Goal: Book appointment/travel/reservation

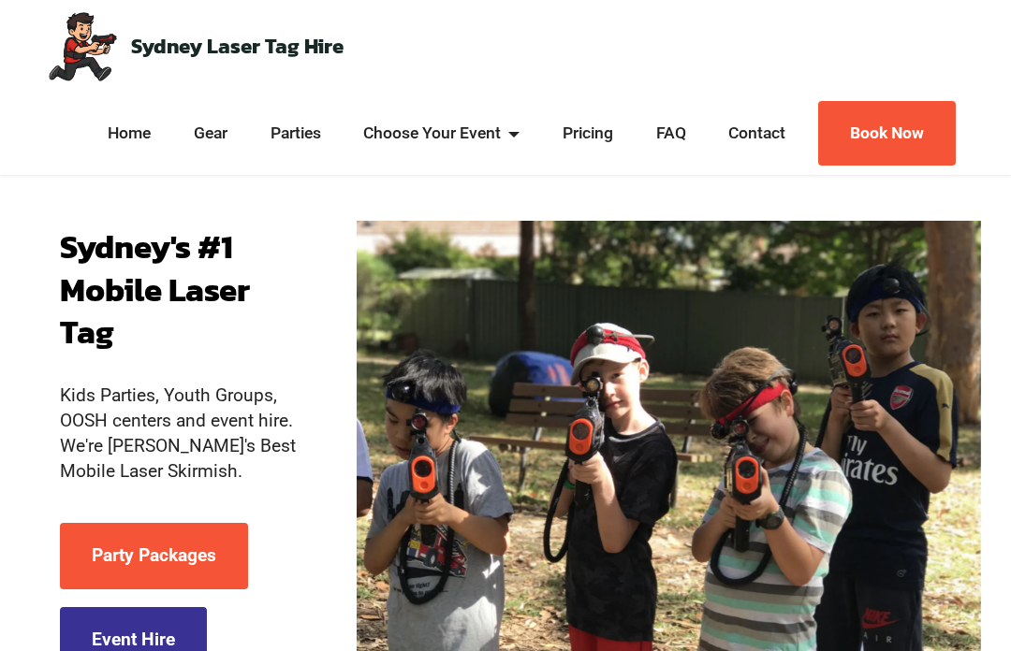
click at [299, 132] on link "Parties" at bounding box center [295, 133] width 61 height 23
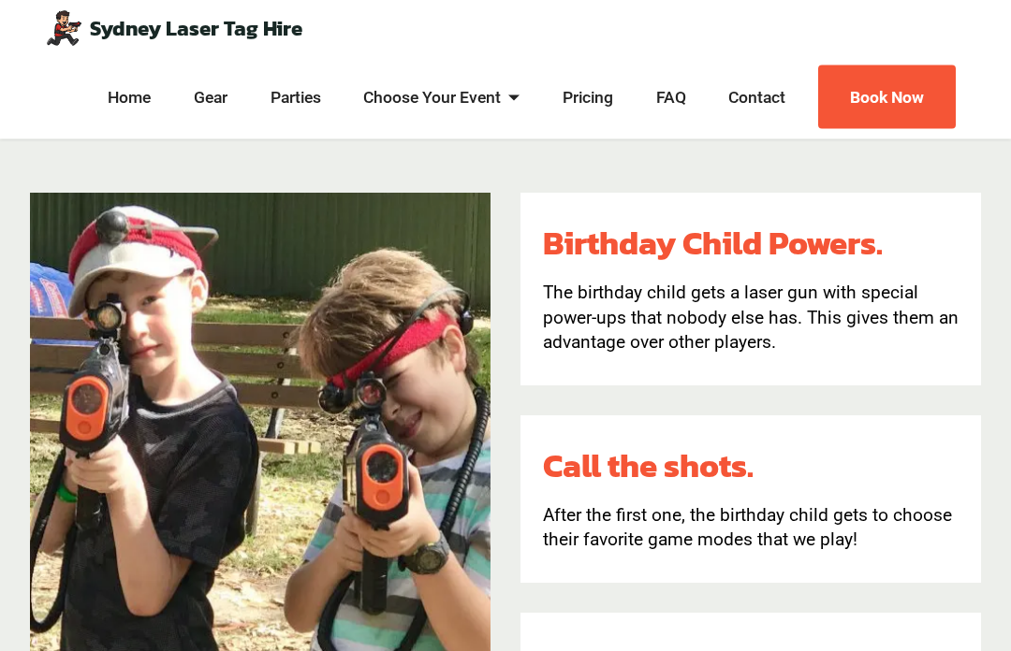
scroll to position [1059, 0]
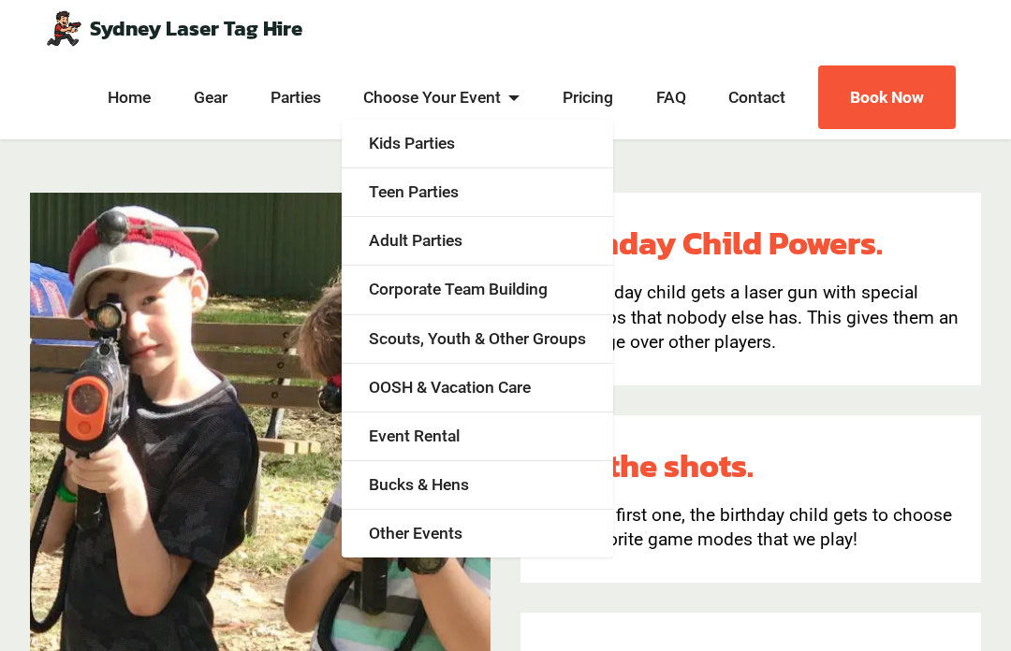
click at [386, 192] on link "Teen Parties" at bounding box center [477, 192] width 271 height 49
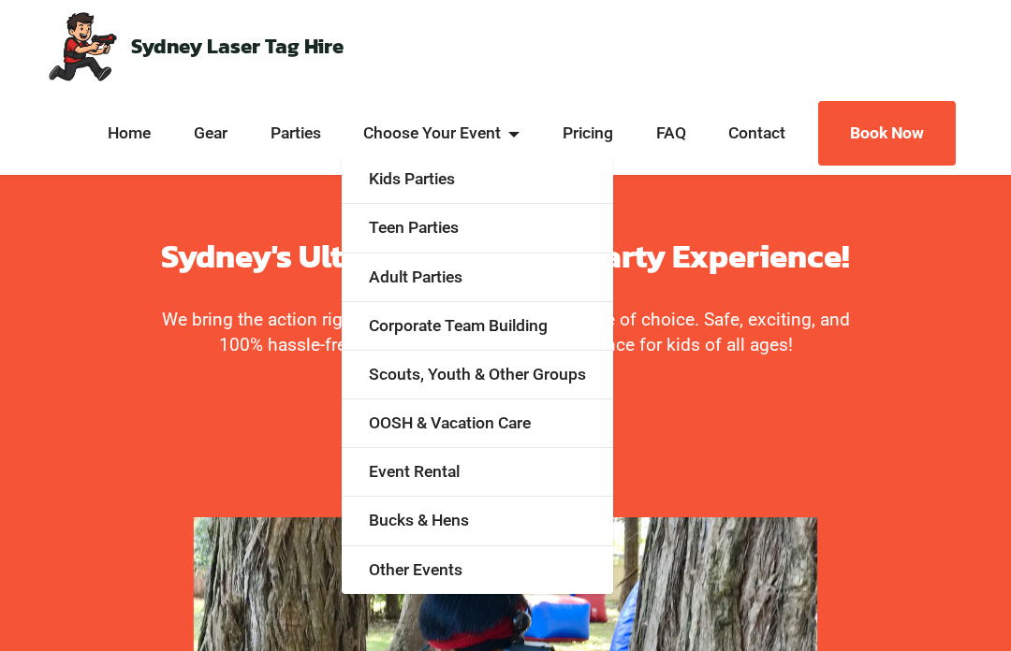
click at [392, 180] on link "Kids Parties" at bounding box center [477, 179] width 271 height 49
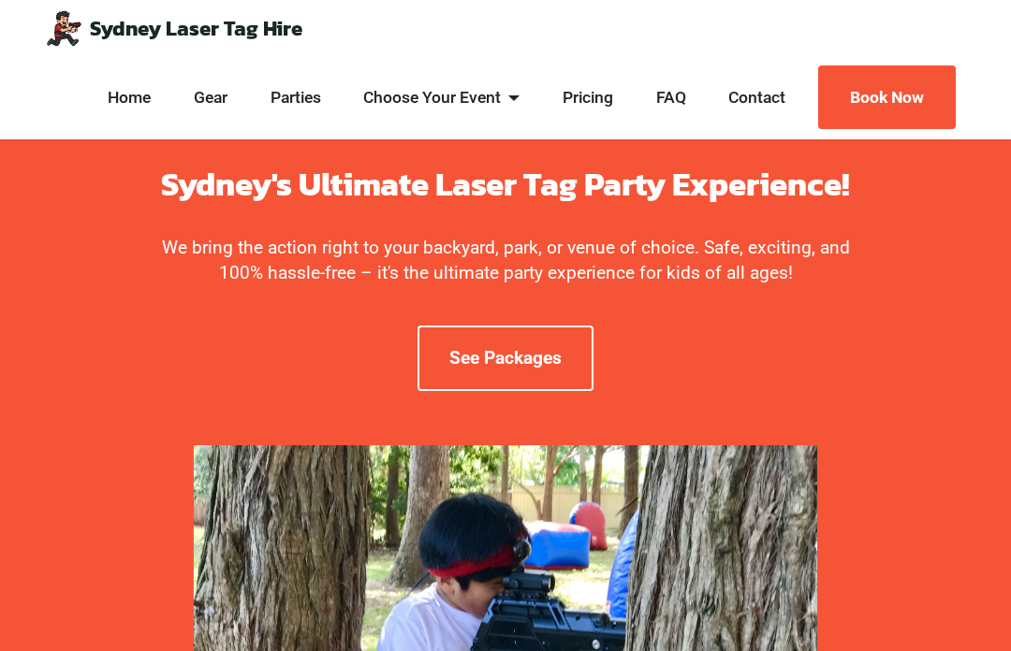
scroll to position [48, 0]
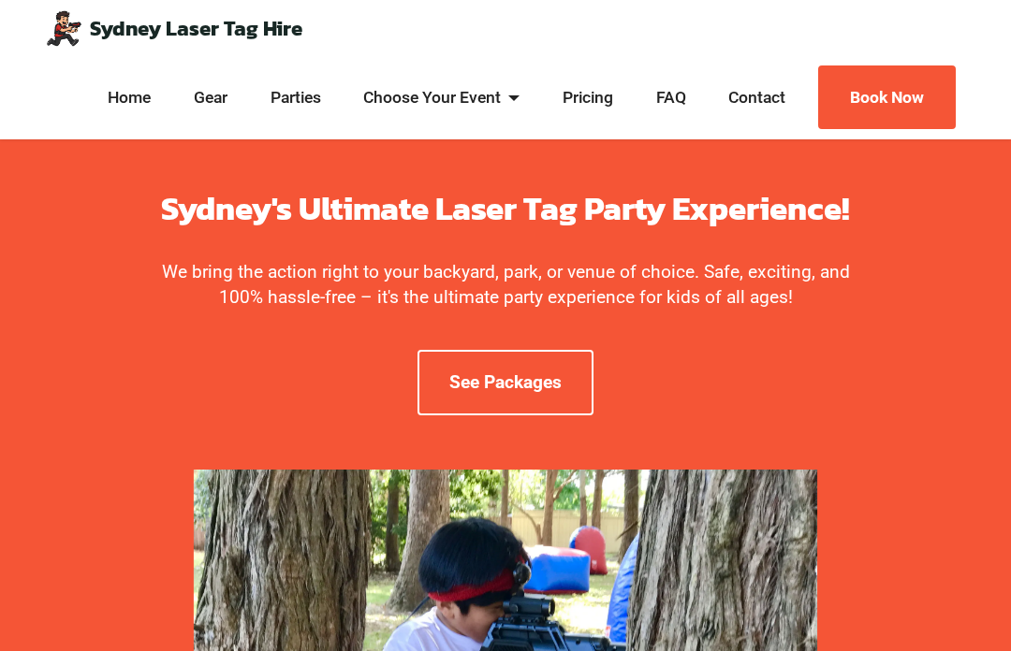
click at [468, 378] on link "See Packages" at bounding box center [505, 383] width 176 height 66
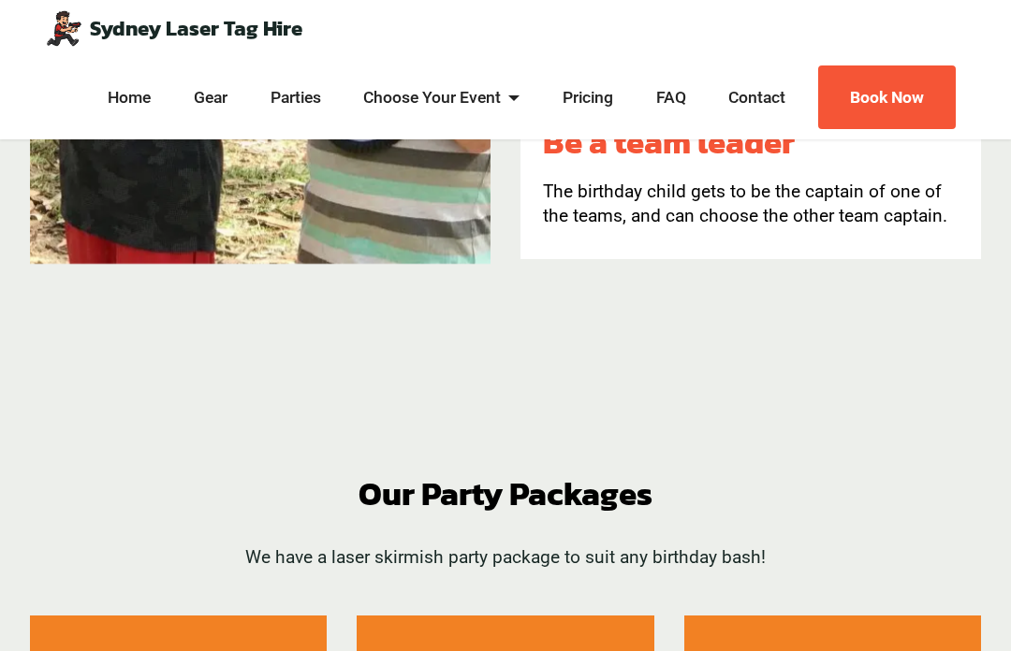
scroll to position [1579, 0]
